Goal: Transaction & Acquisition: Purchase product/service

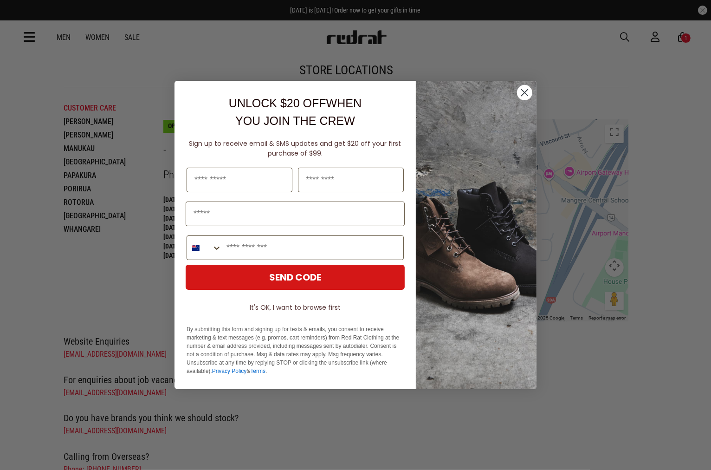
click at [519, 91] on circle "Close dialog" at bounding box center [524, 92] width 15 height 15
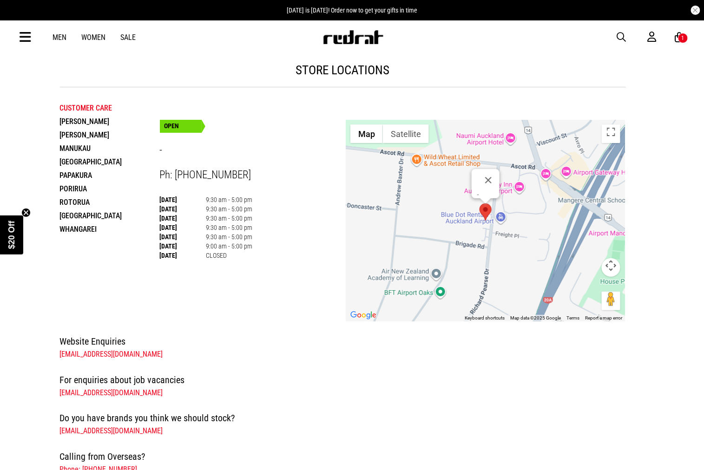
click at [618, 33] on span "button" at bounding box center [621, 37] width 9 height 11
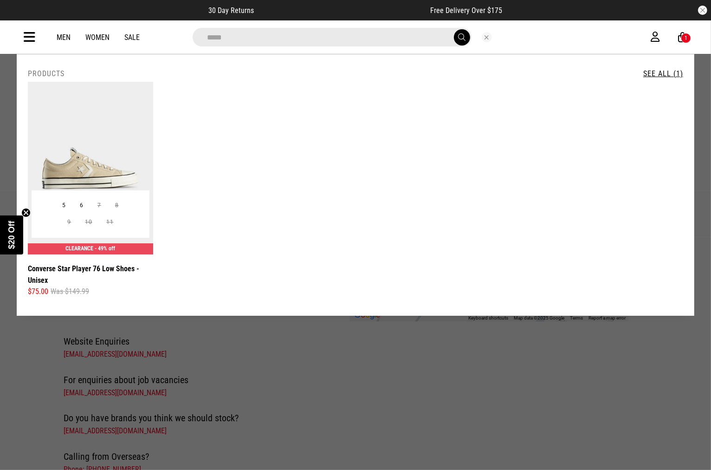
type input "*****"
click at [99, 135] on img at bounding box center [90, 168] width 125 height 173
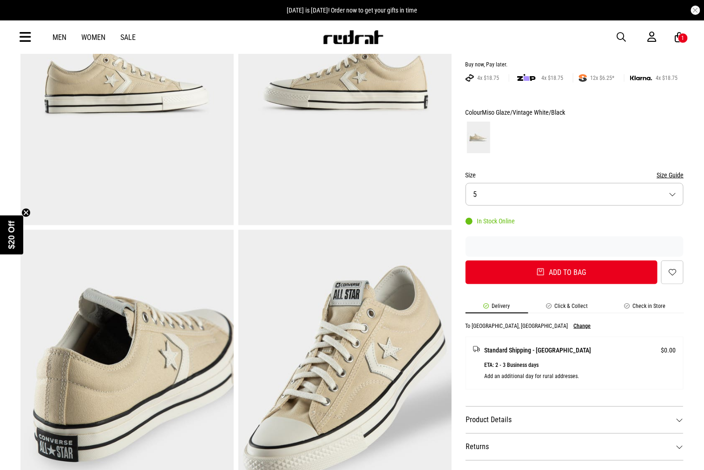
scroll to position [258, 0]
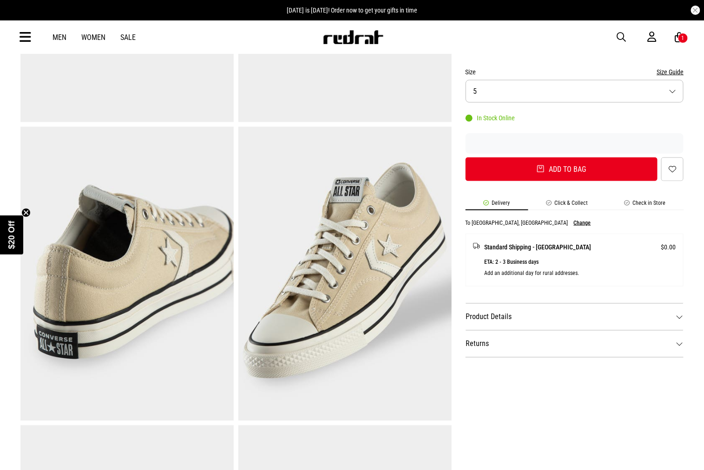
click at [586, 323] on dt "Product Details" at bounding box center [574, 316] width 218 height 27
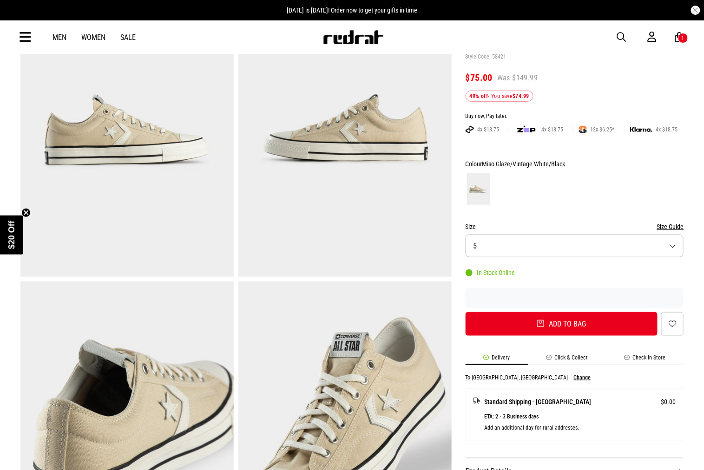
scroll to position [0, 0]
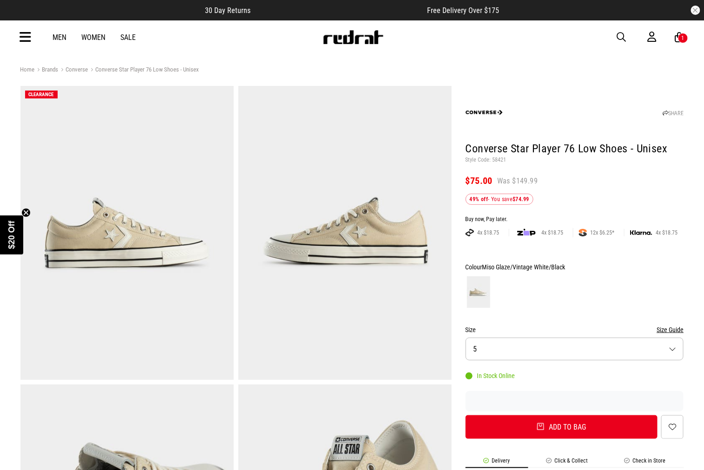
click at [535, 350] on button "Size 5" at bounding box center [574, 349] width 218 height 23
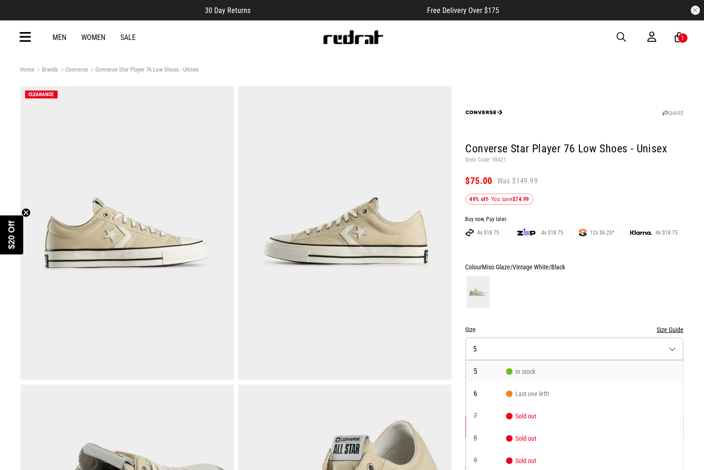
scroll to position [17, 0]
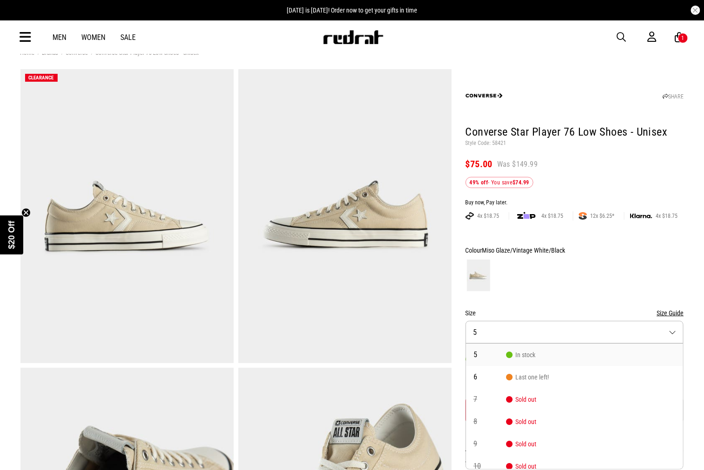
click at [527, 358] on span "In stock" at bounding box center [520, 354] width 29 height 7
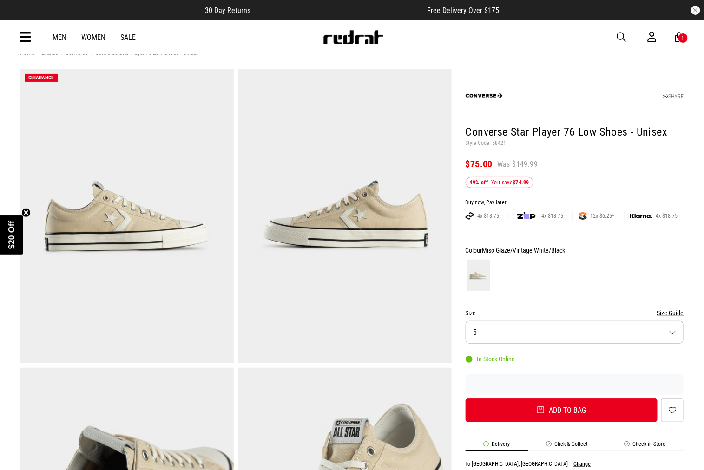
click at [562, 325] on button "Size 5" at bounding box center [574, 332] width 218 height 23
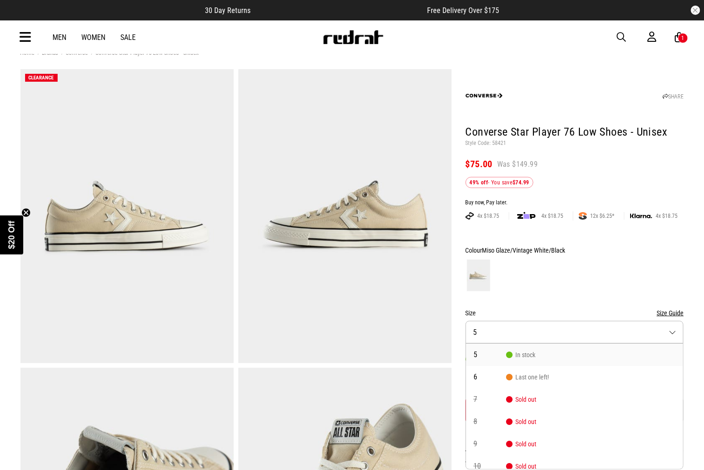
click at [564, 283] on div at bounding box center [574, 275] width 218 height 34
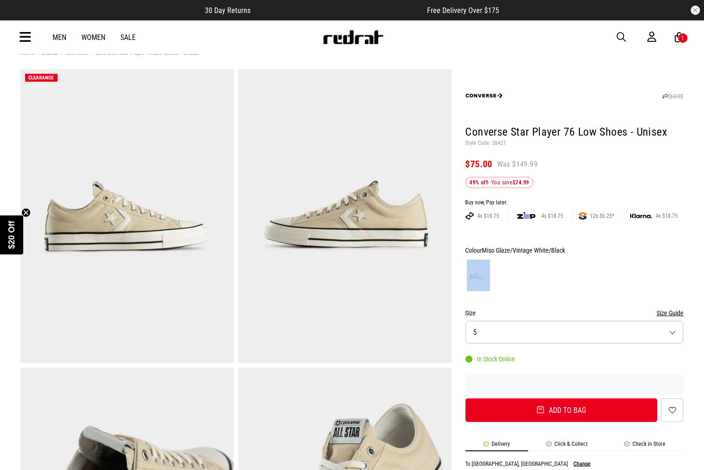
click at [564, 283] on div at bounding box center [574, 275] width 218 height 34
click at [527, 337] on button "Size 5" at bounding box center [574, 332] width 218 height 23
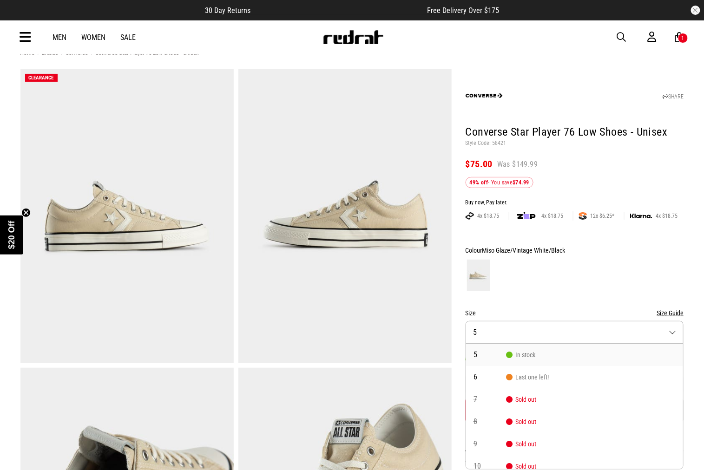
click at [528, 302] on form "Colour Miso Glaze/Vintage White/Black Size Size Guide Size 5 5 In stock 6 Last …" at bounding box center [574, 333] width 218 height 177
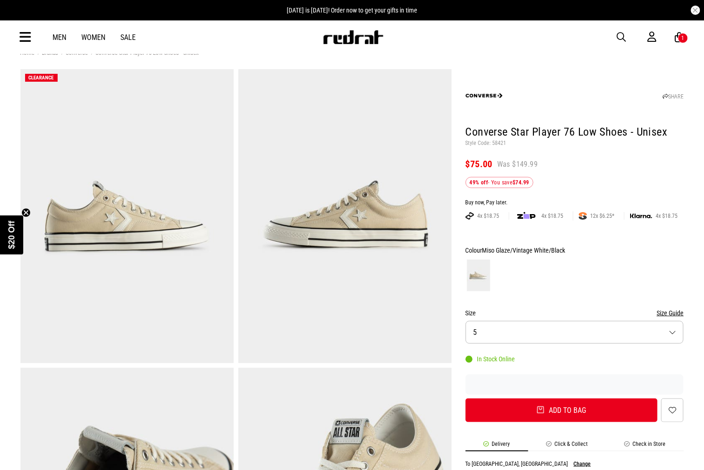
click at [643, 444] on li "Check in Store" at bounding box center [645, 446] width 78 height 11
